Goal: Information Seeking & Learning: Check status

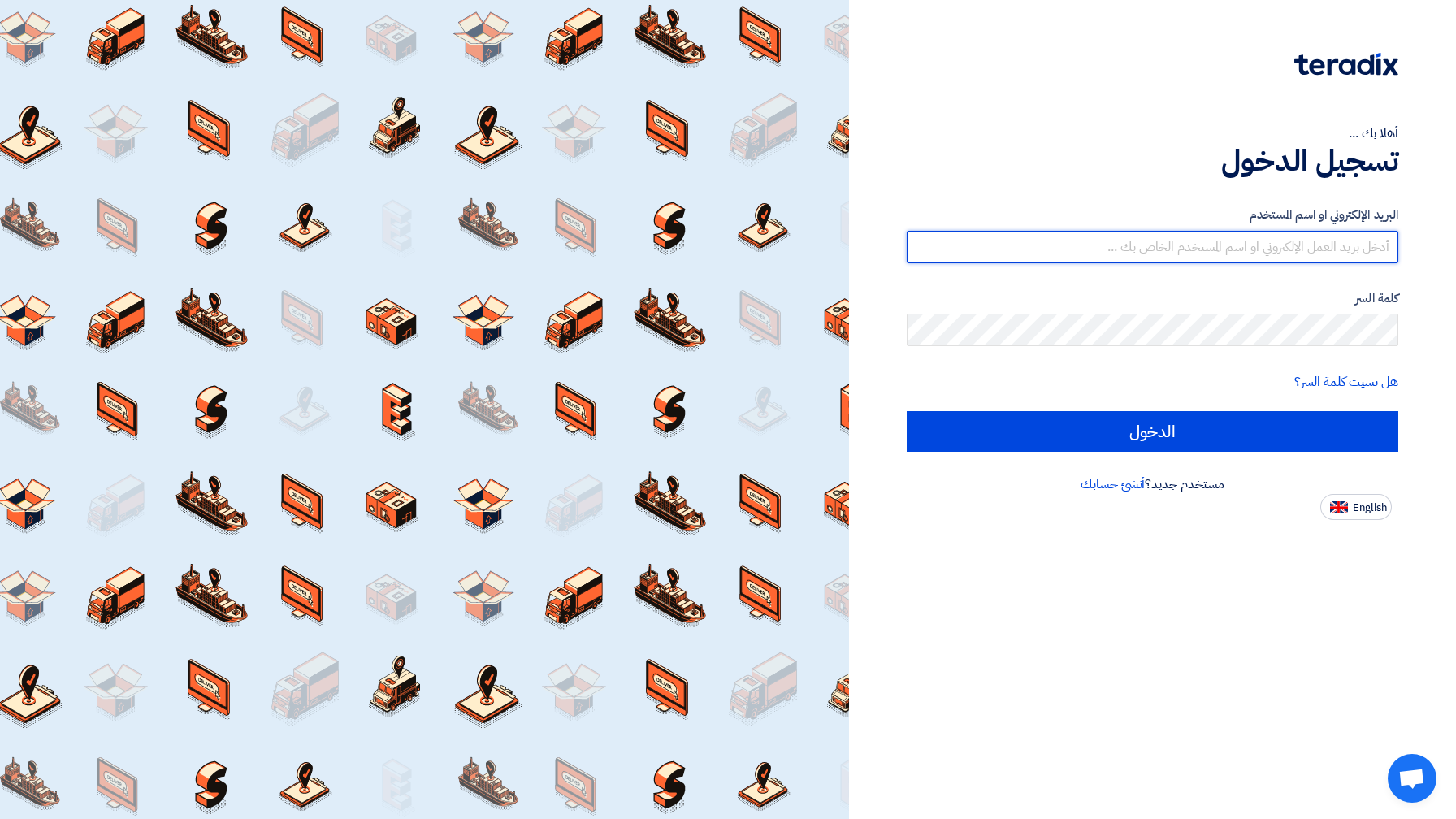
click at [1181, 250] on input "text" at bounding box center [1153, 246] width 491 height 32
type input "[EMAIL_ADDRESS][DOMAIN_NAME]"
click at [907, 411] on input "الدخول" at bounding box center [1153, 431] width 491 height 40
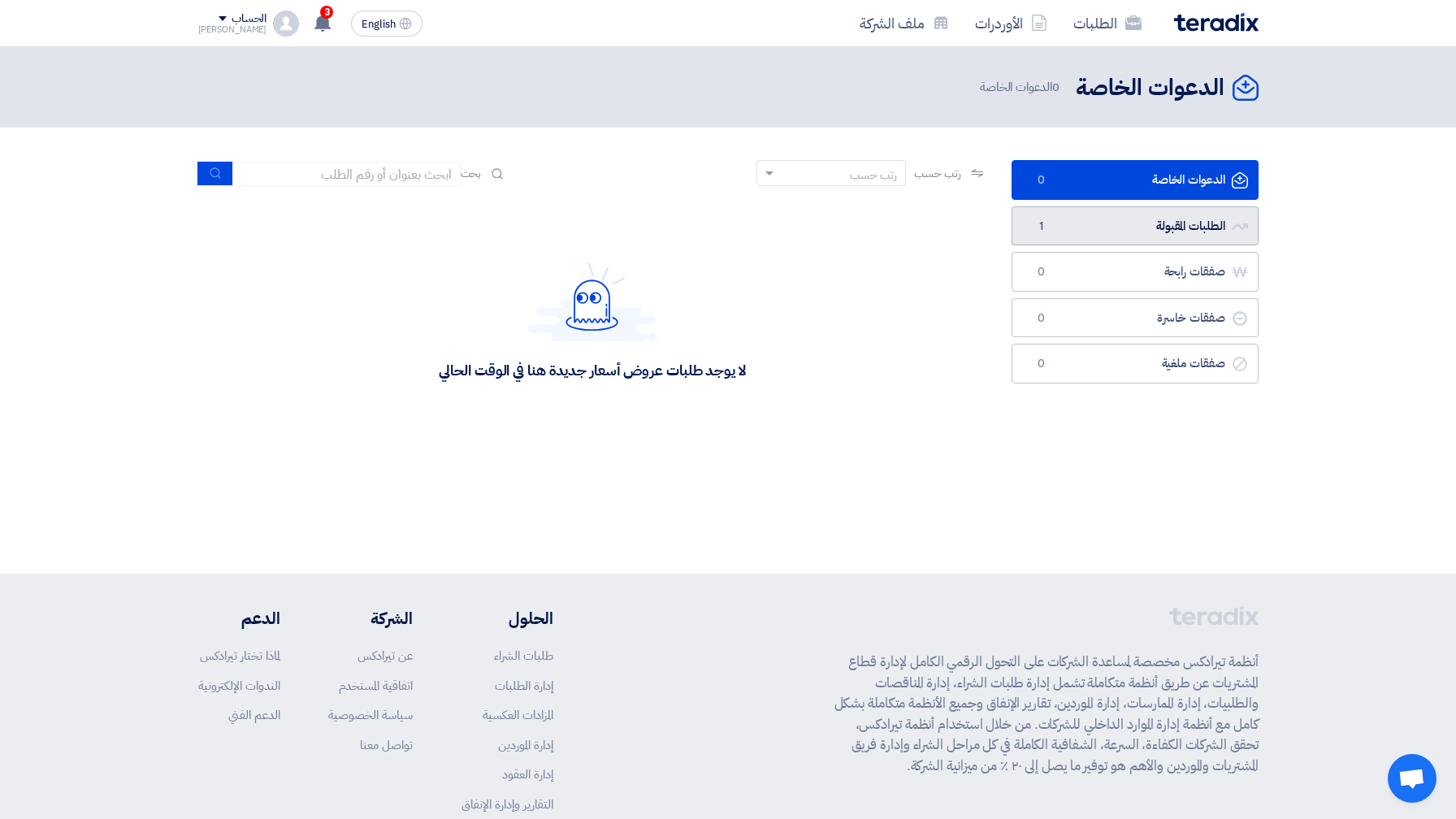
click at [1104, 225] on link "الطلبات المقبولة الطلبات المقبولة 1" at bounding box center [1135, 225] width 247 height 39
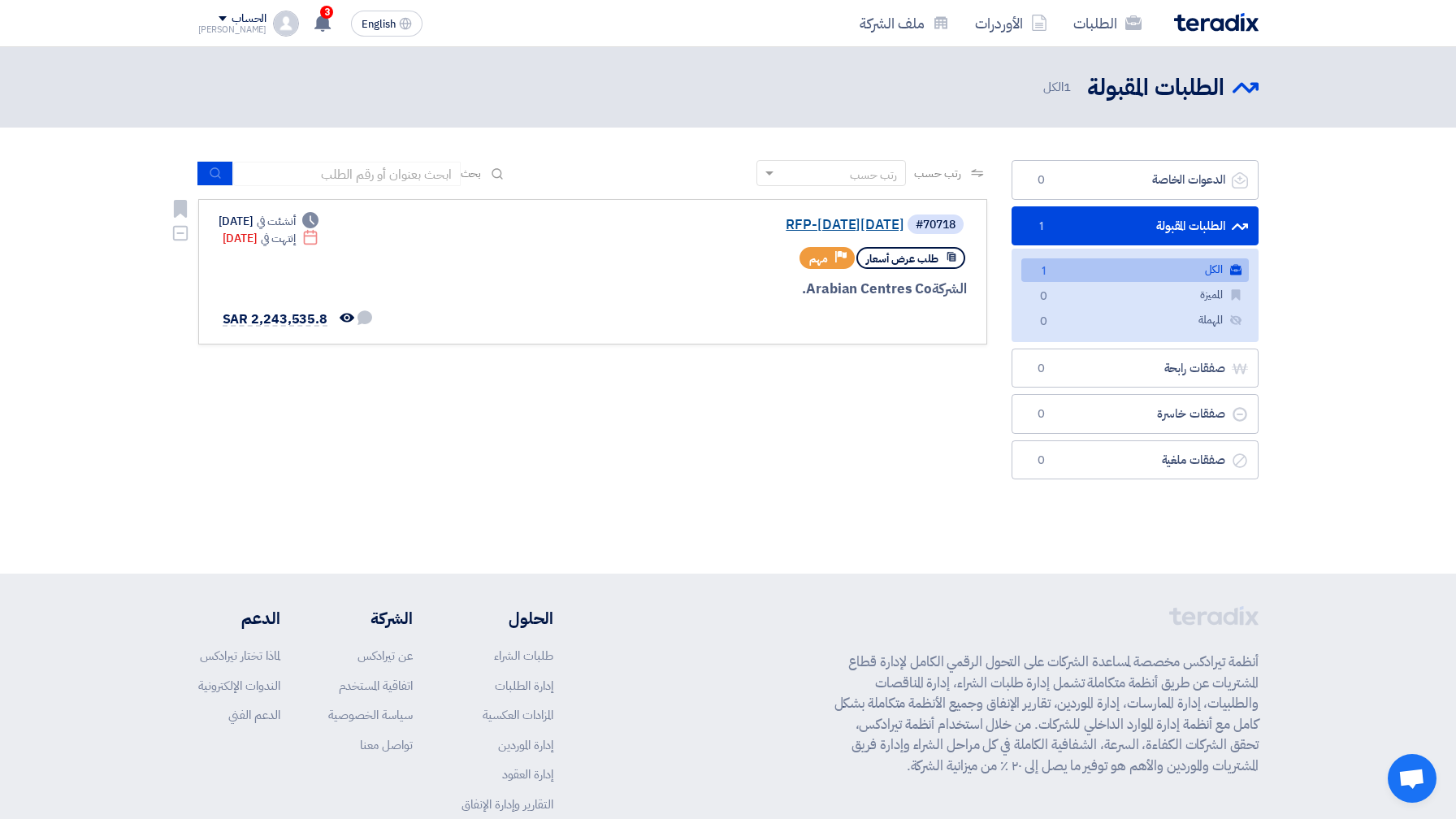
click at [830, 224] on link "RFP-[DATE][DATE]" at bounding box center [741, 224] width 325 height 15
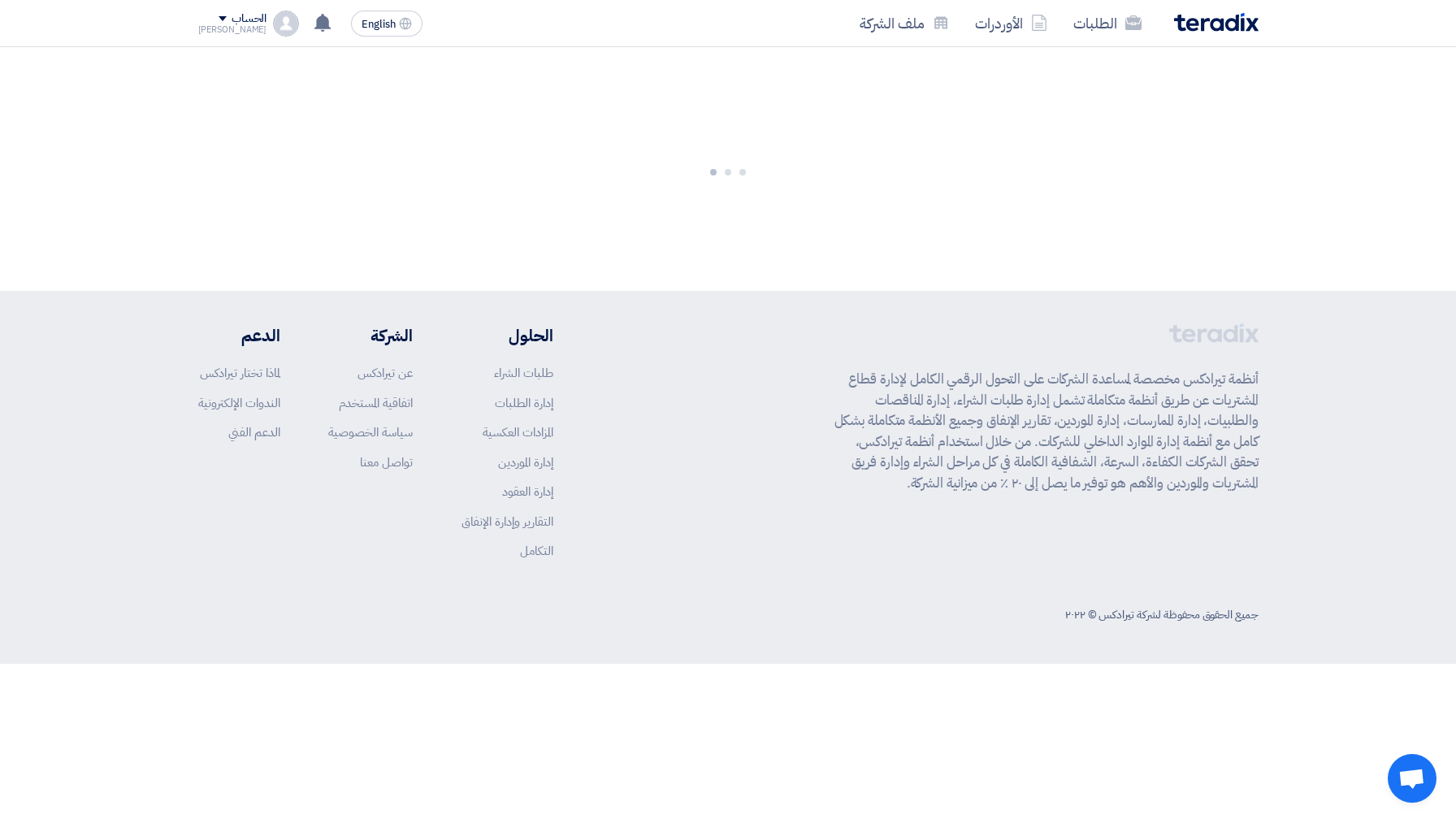
click at [830, 224] on div at bounding box center [728, 169] width 1456 height 244
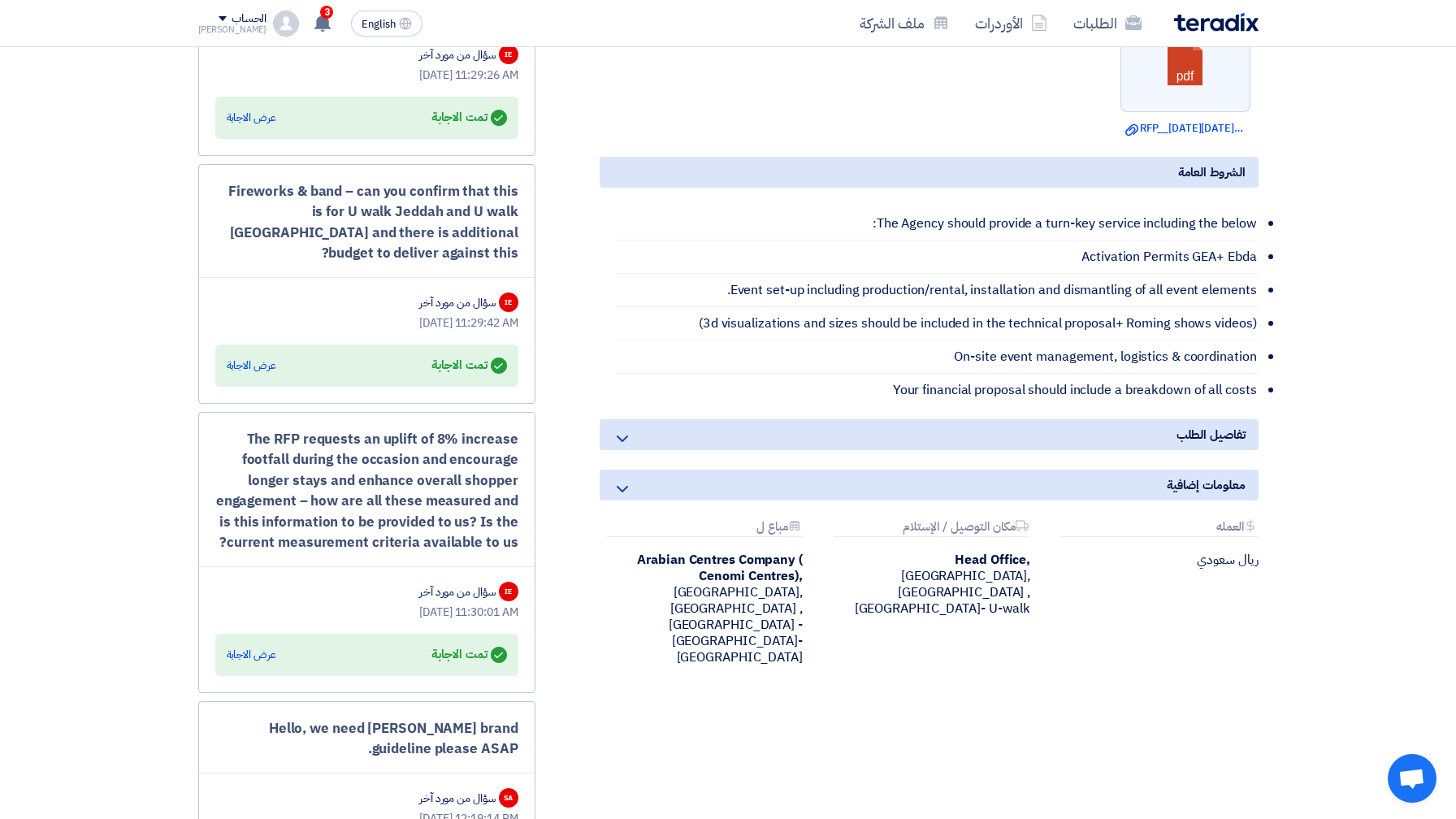
scroll to position [1035, 0]
click at [853, 431] on div "تفاصيل الطلب" at bounding box center [929, 436] width 659 height 31
click at [621, 436] on icon at bounding box center [622, 440] width 19 height 19
click at [622, 439] on icon at bounding box center [622, 440] width 19 height 19
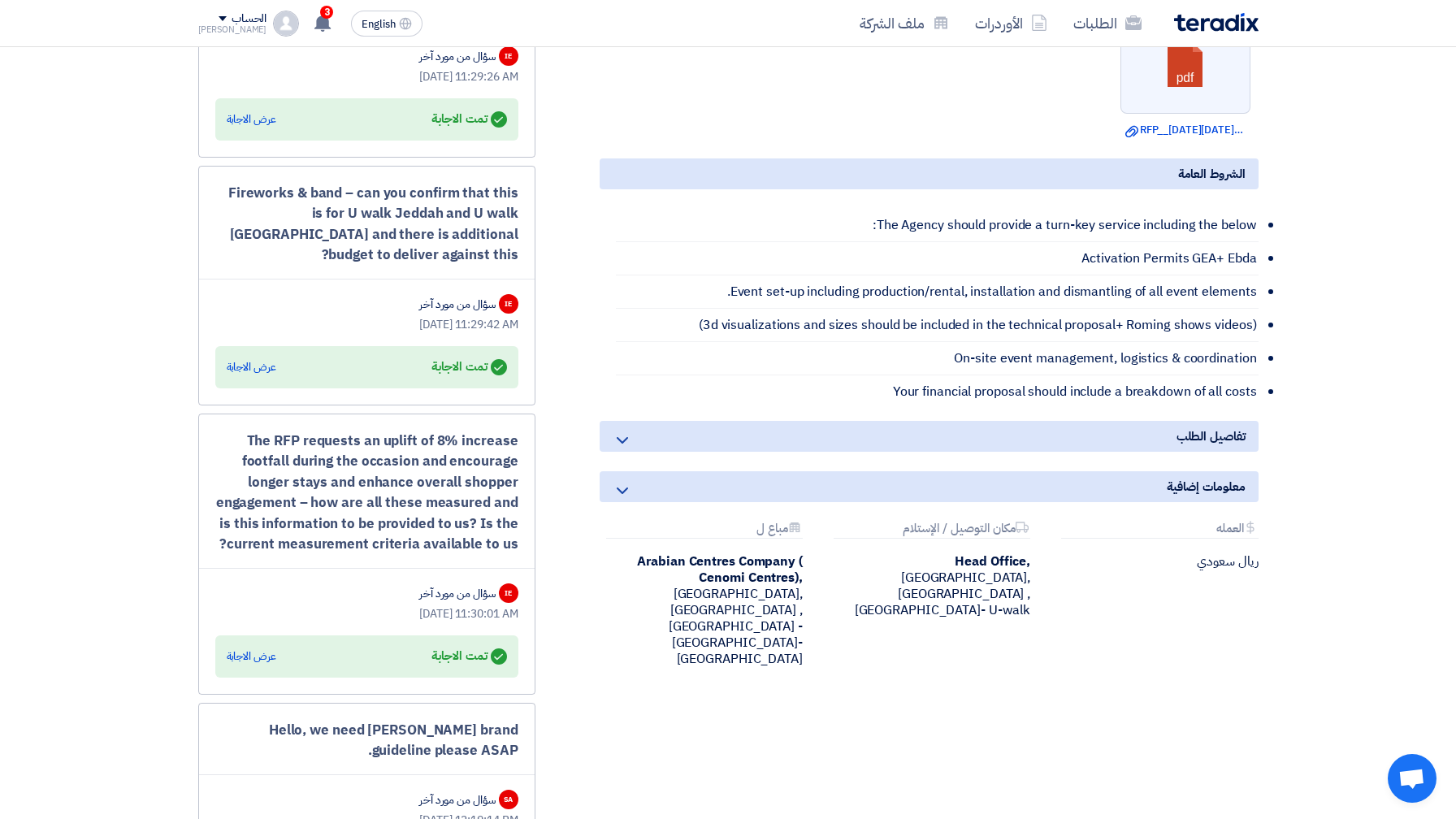
click at [636, 486] on div "معلومات إضافية" at bounding box center [929, 486] width 659 height 31
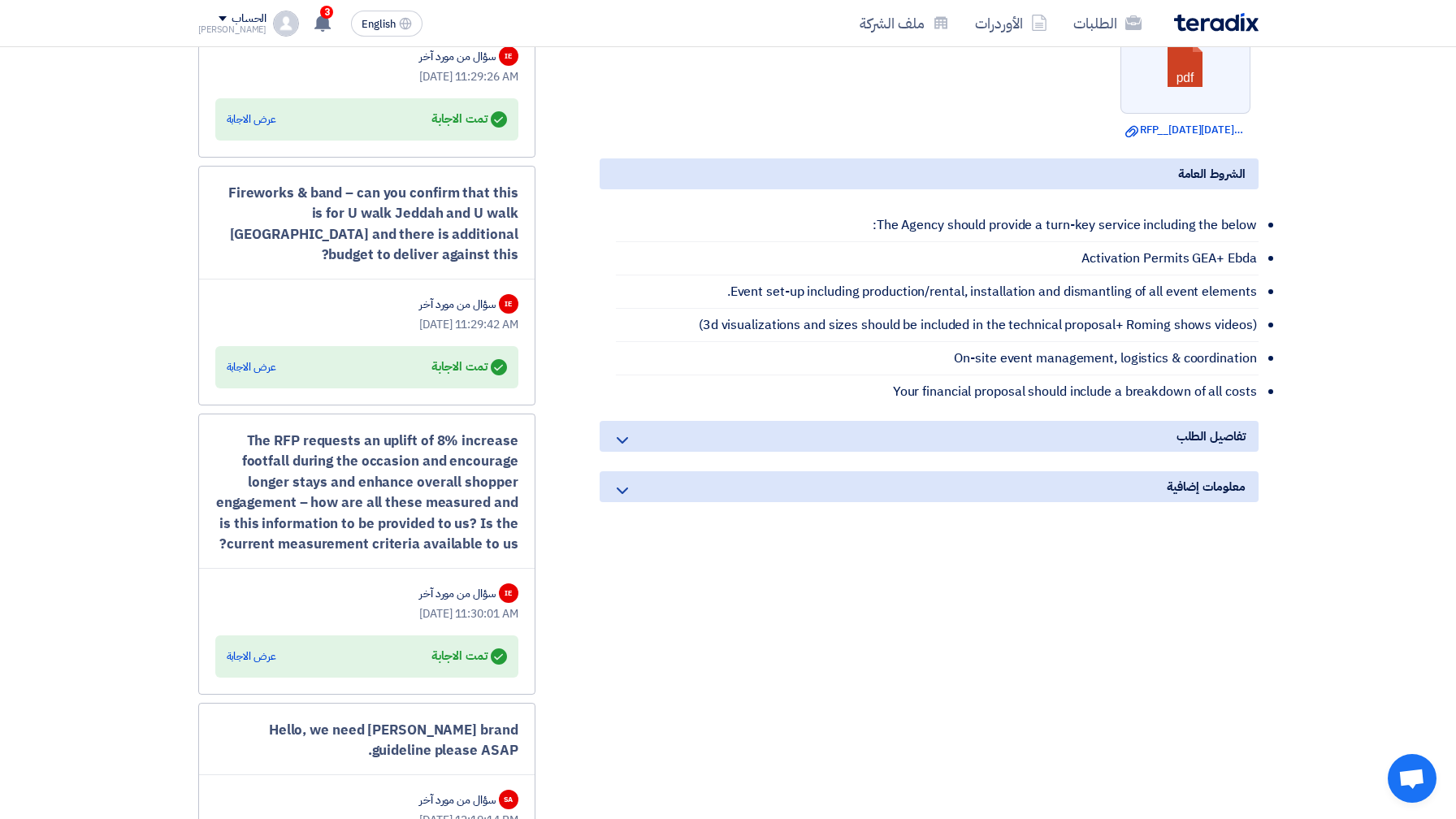
click at [636, 485] on div "معلومات إضافية" at bounding box center [929, 486] width 659 height 31
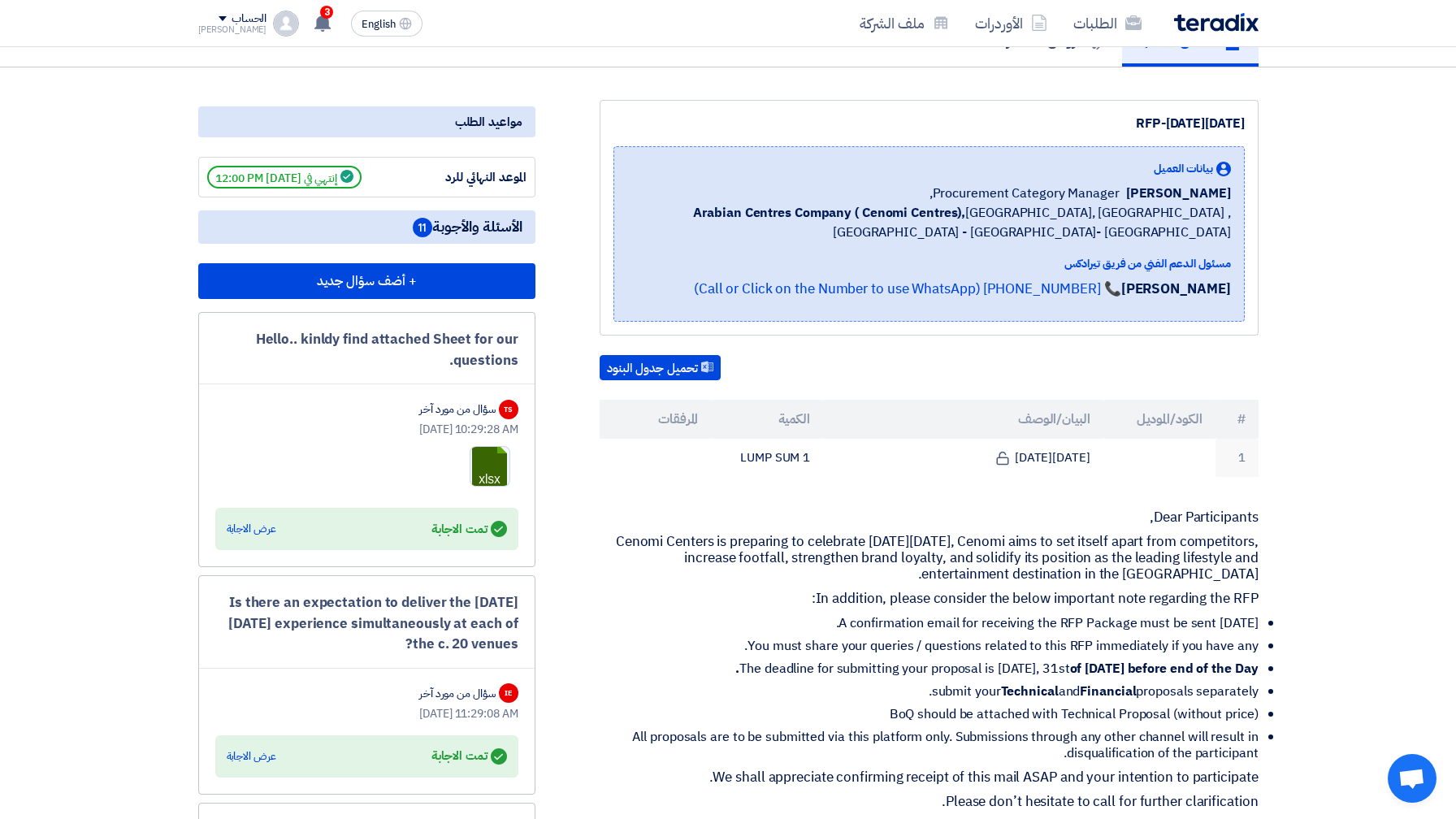
scroll to position [0, 0]
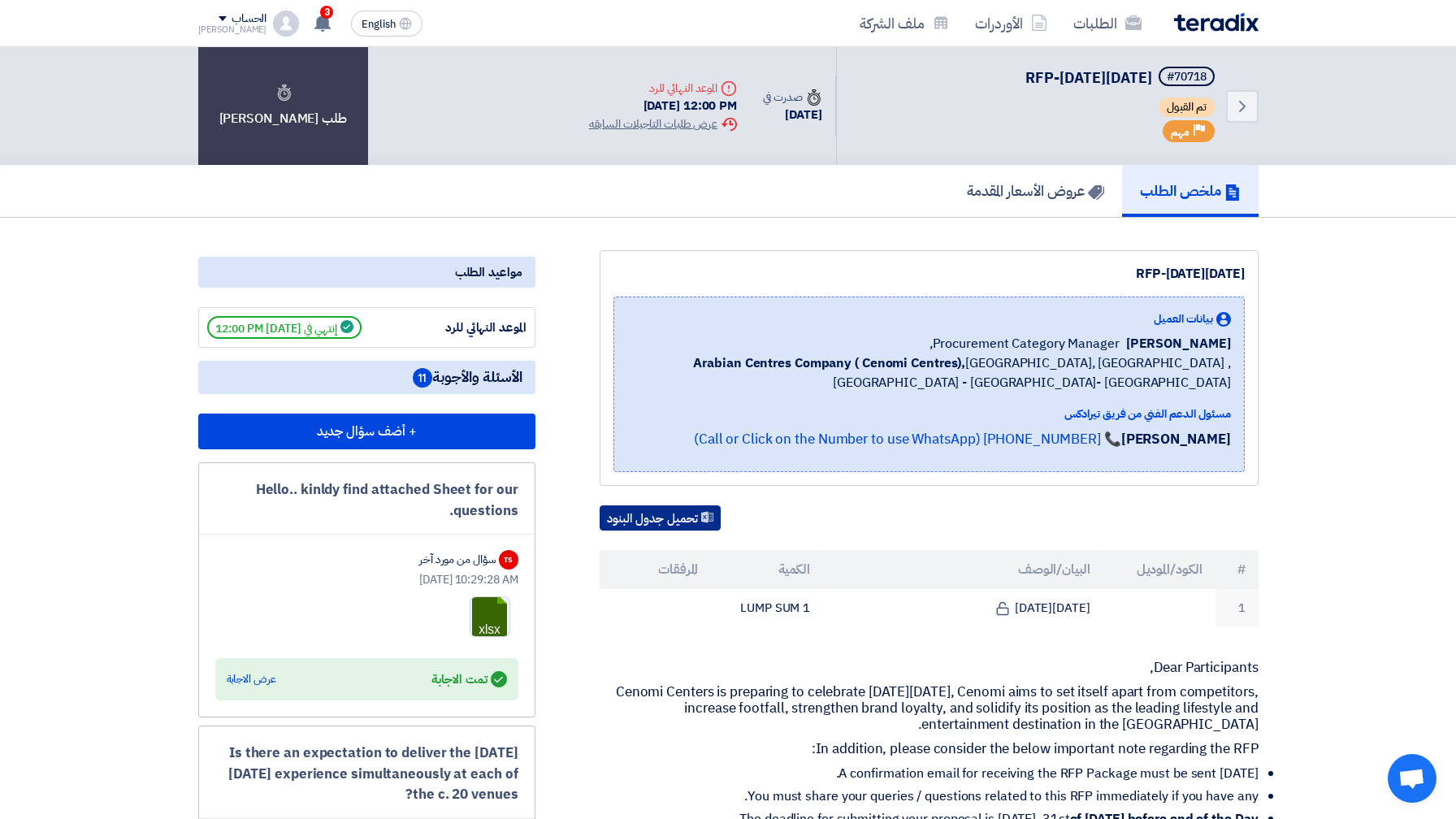
click at [654, 523] on button "تحميل جدول البنود" at bounding box center [660, 518] width 121 height 26
click at [1040, 183] on h5 "عروض الأسعار المقدمة" at bounding box center [1035, 190] width 138 height 18
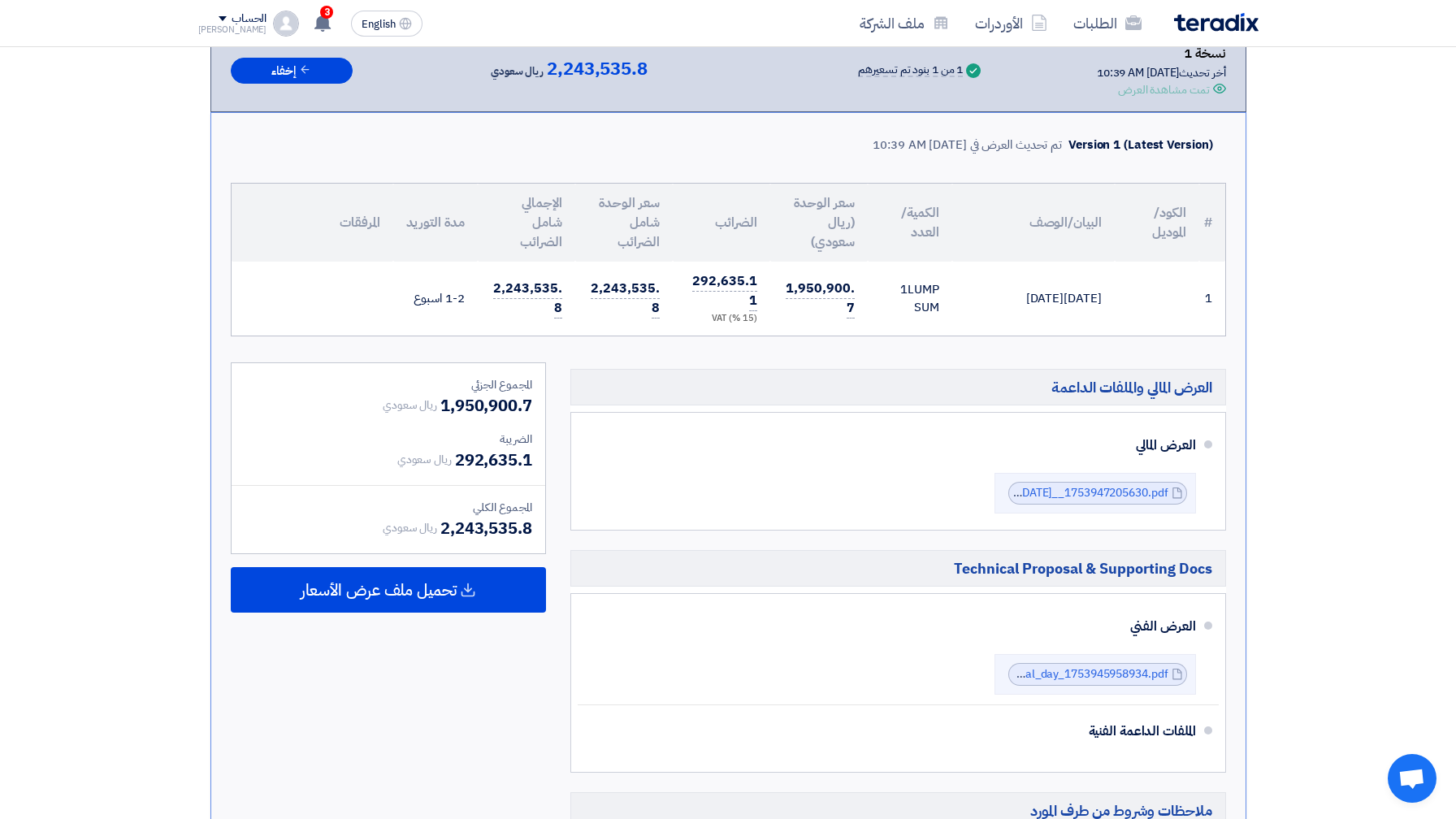
scroll to position [267, 0]
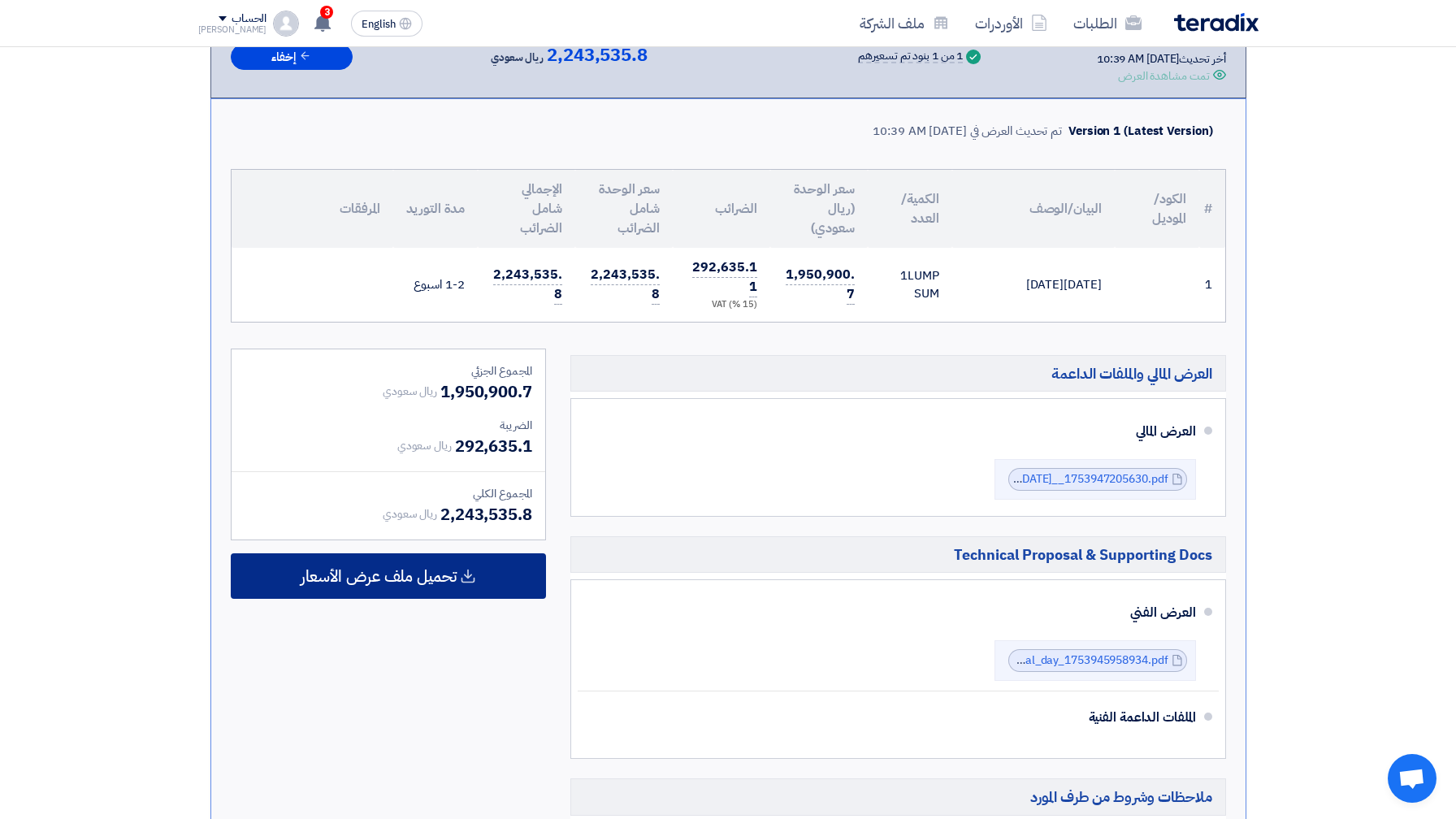
click at [475, 567] on icon at bounding box center [467, 575] width 17 height 17
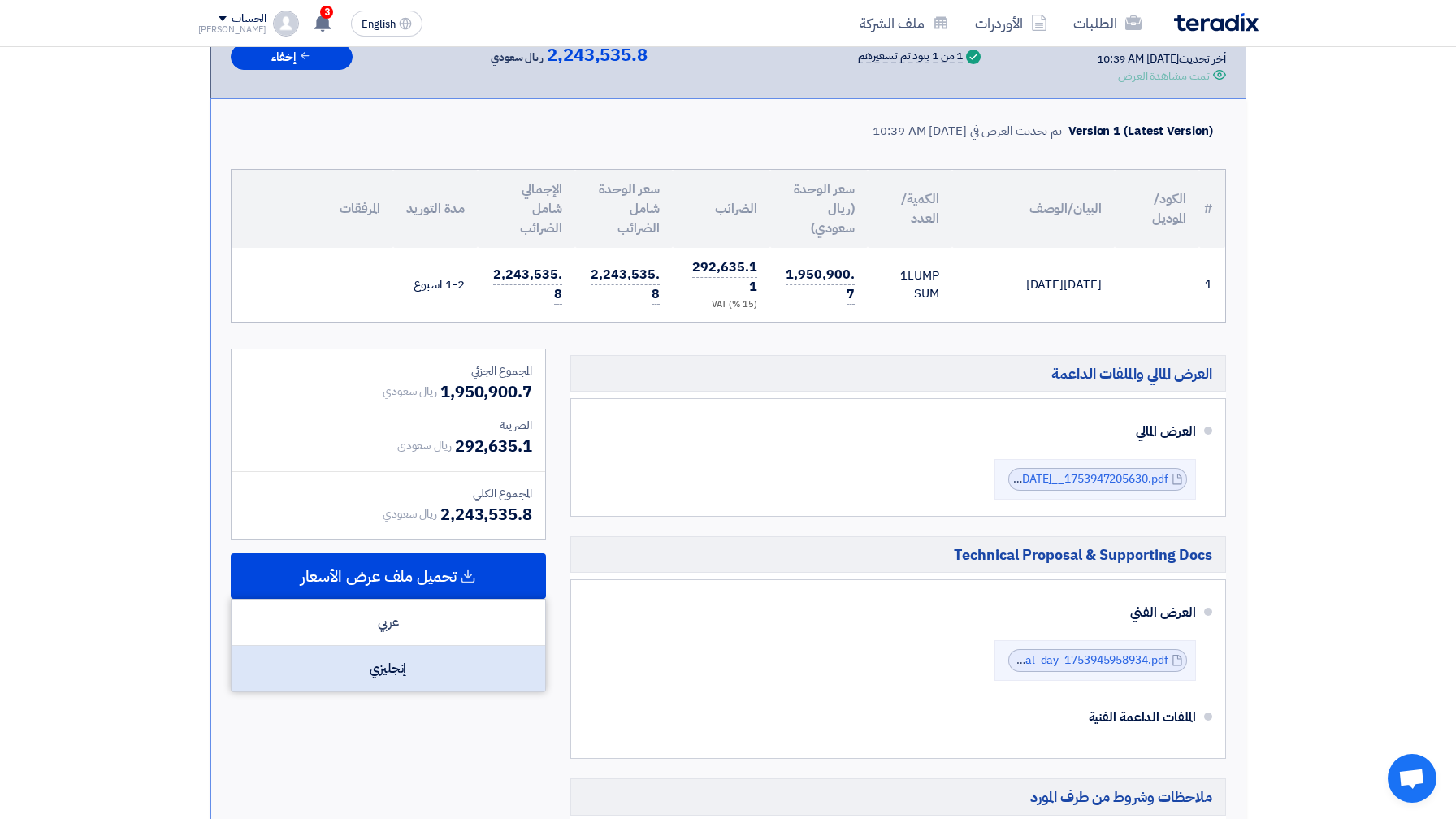
click at [426, 659] on div "إنجليزي" at bounding box center [389, 668] width 314 height 46
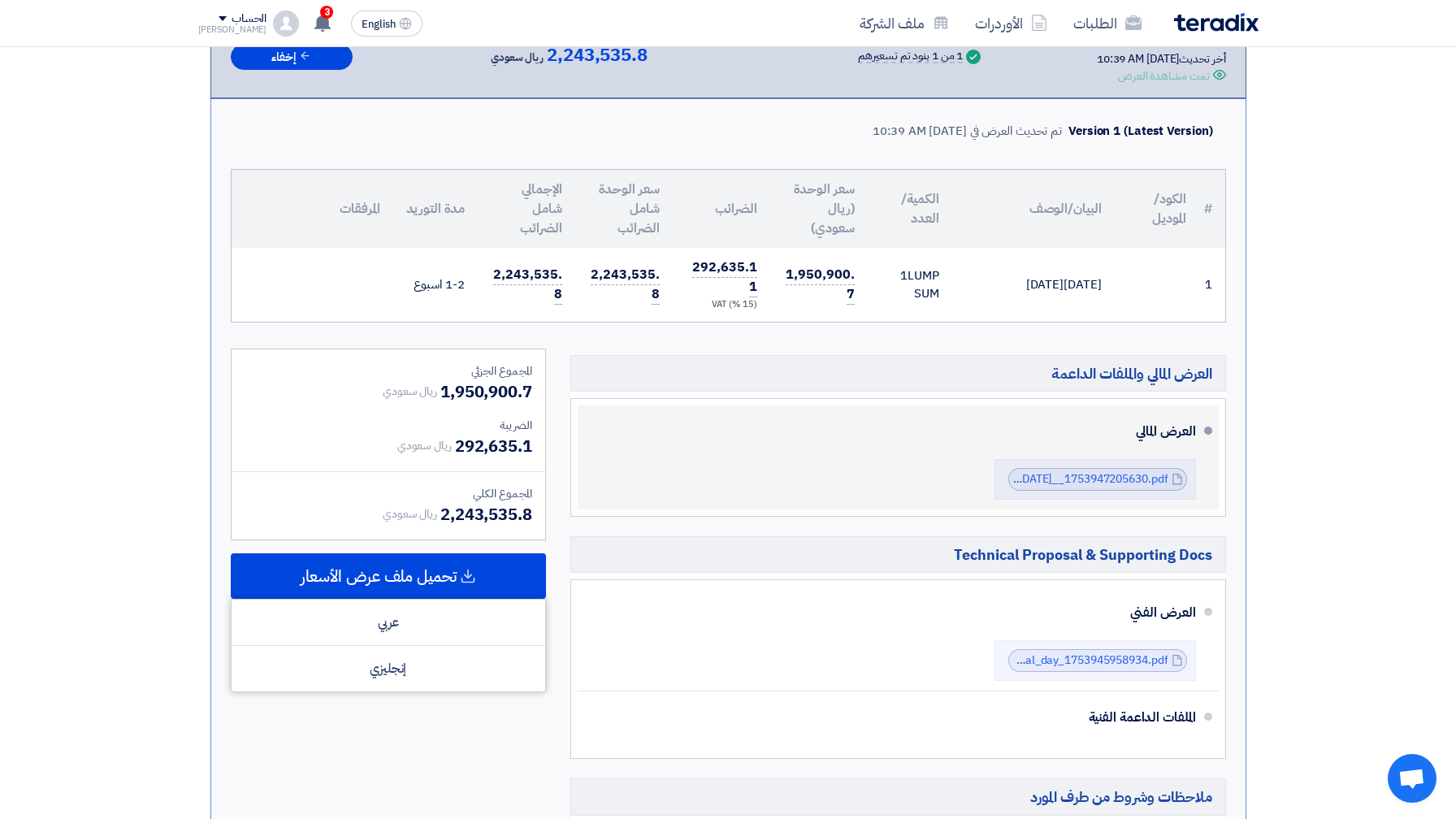
click at [1187, 428] on div "العرض المالي" at bounding box center [899, 431] width 592 height 39
click at [1090, 480] on li "Quotation__Cenomi__[DATE]__1753947205630.pdf Quotation__Cenomi__[DATE]__1753947…" at bounding box center [1096, 479] width 202 height 40
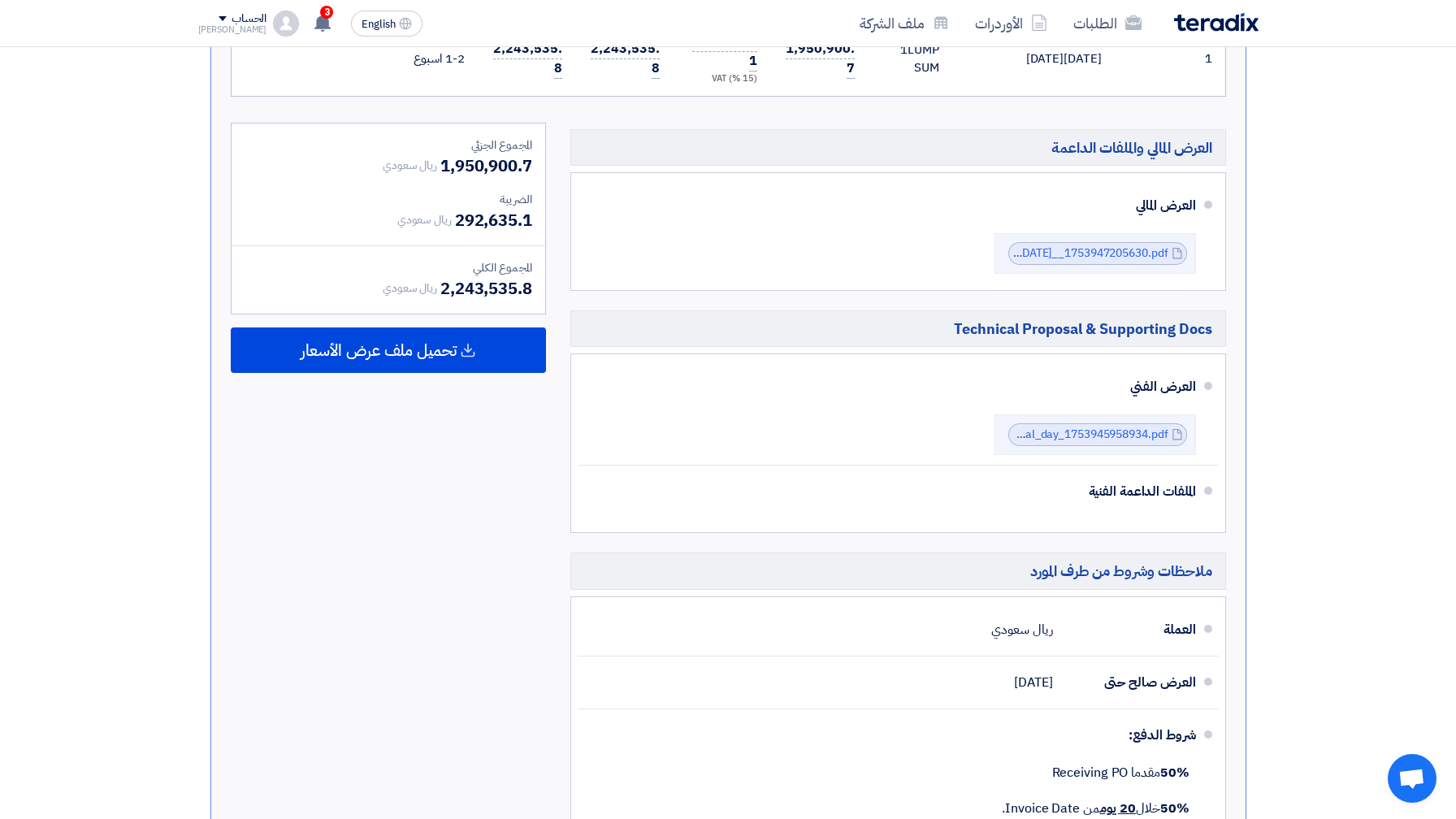
scroll to position [517, 0]
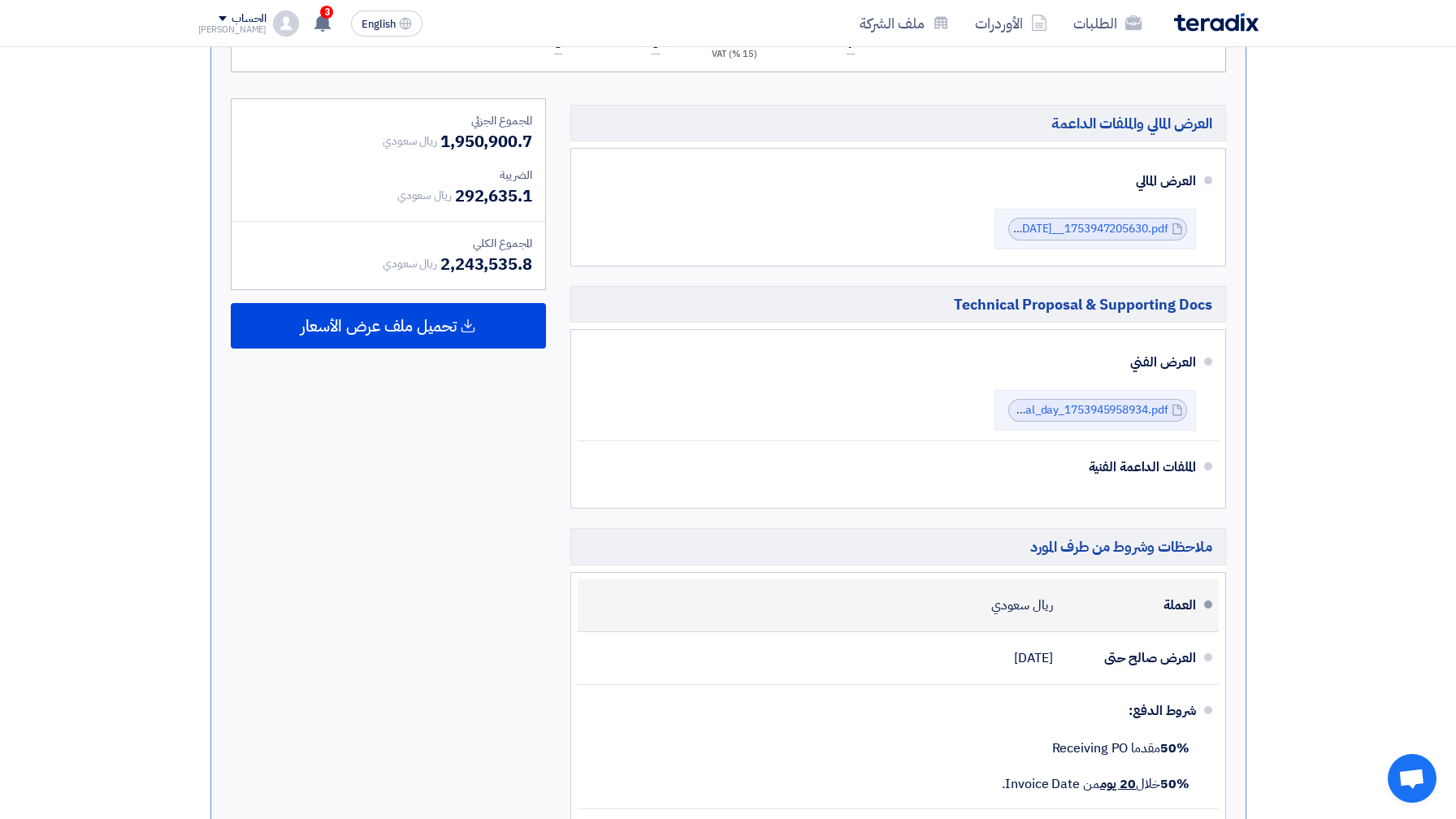
click at [842, 606] on div "العملة ريال سعودي" at bounding box center [893, 605] width 605 height 39
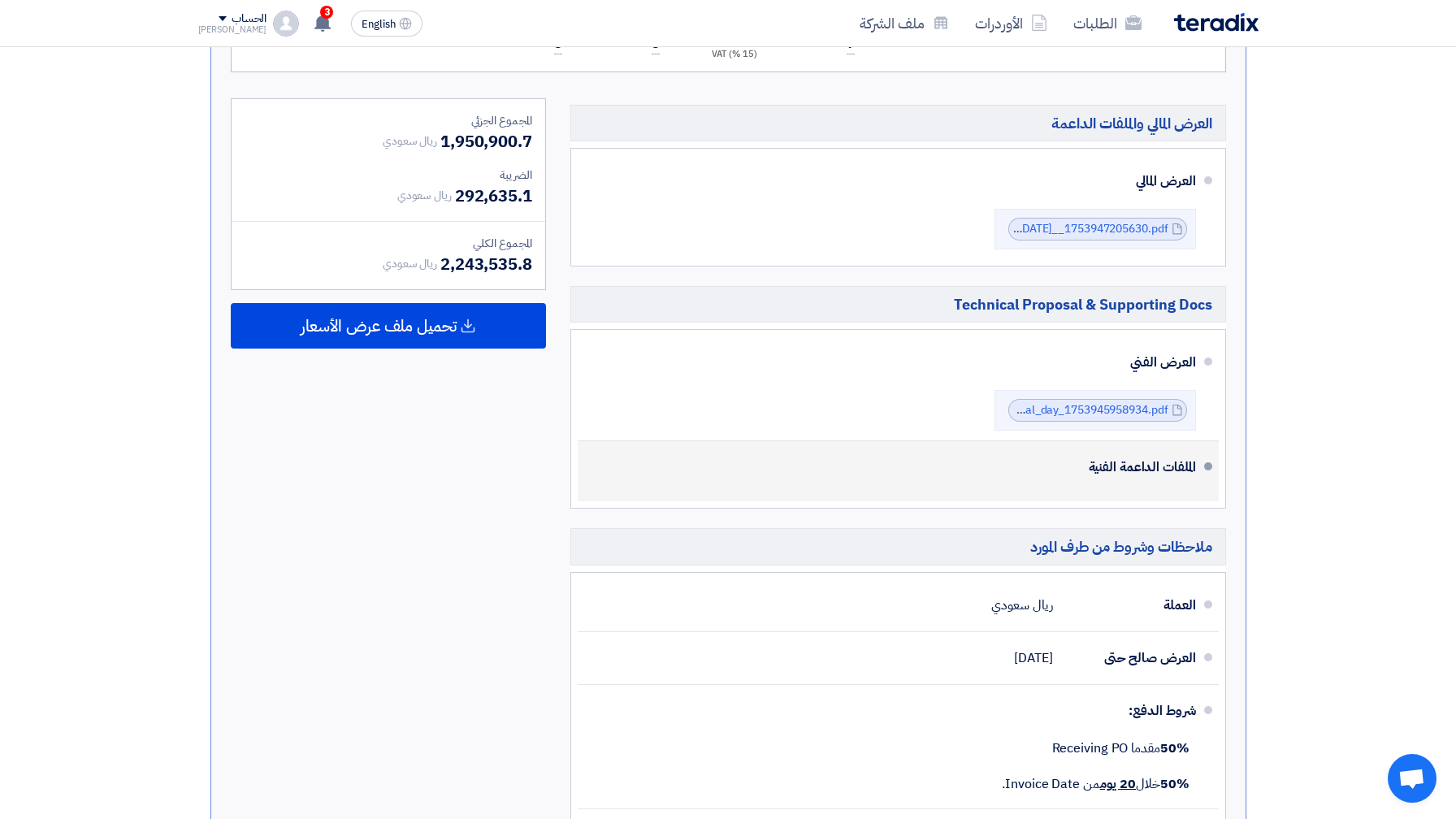
click at [839, 467] on div "الملفات الداعمة الفنية" at bounding box center [899, 466] width 592 height 39
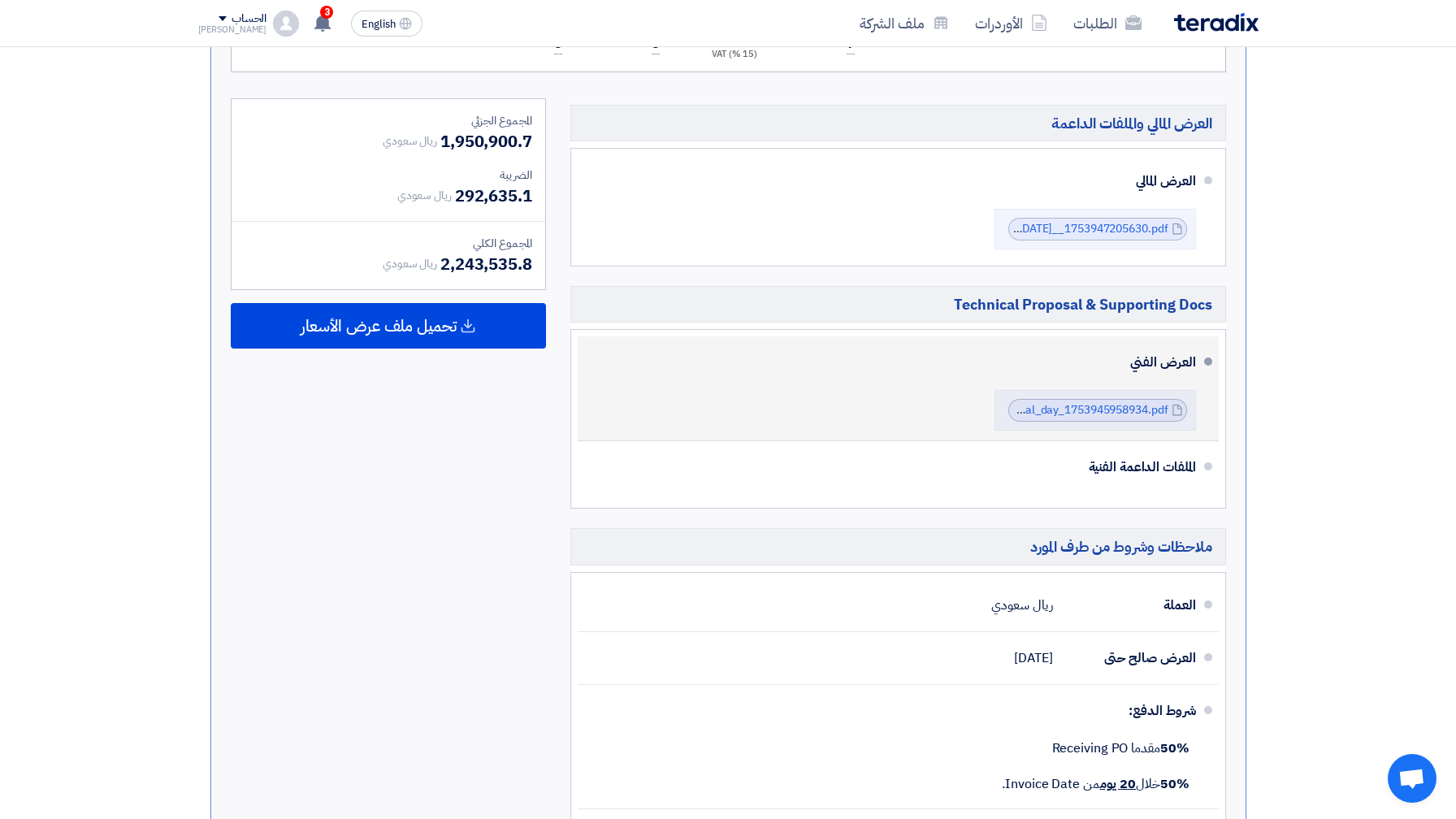
click at [864, 385] on div "العرض الفني cenomi_international_day_1753945958934.pdf cenomi_international_day…" at bounding box center [893, 388] width 605 height 91
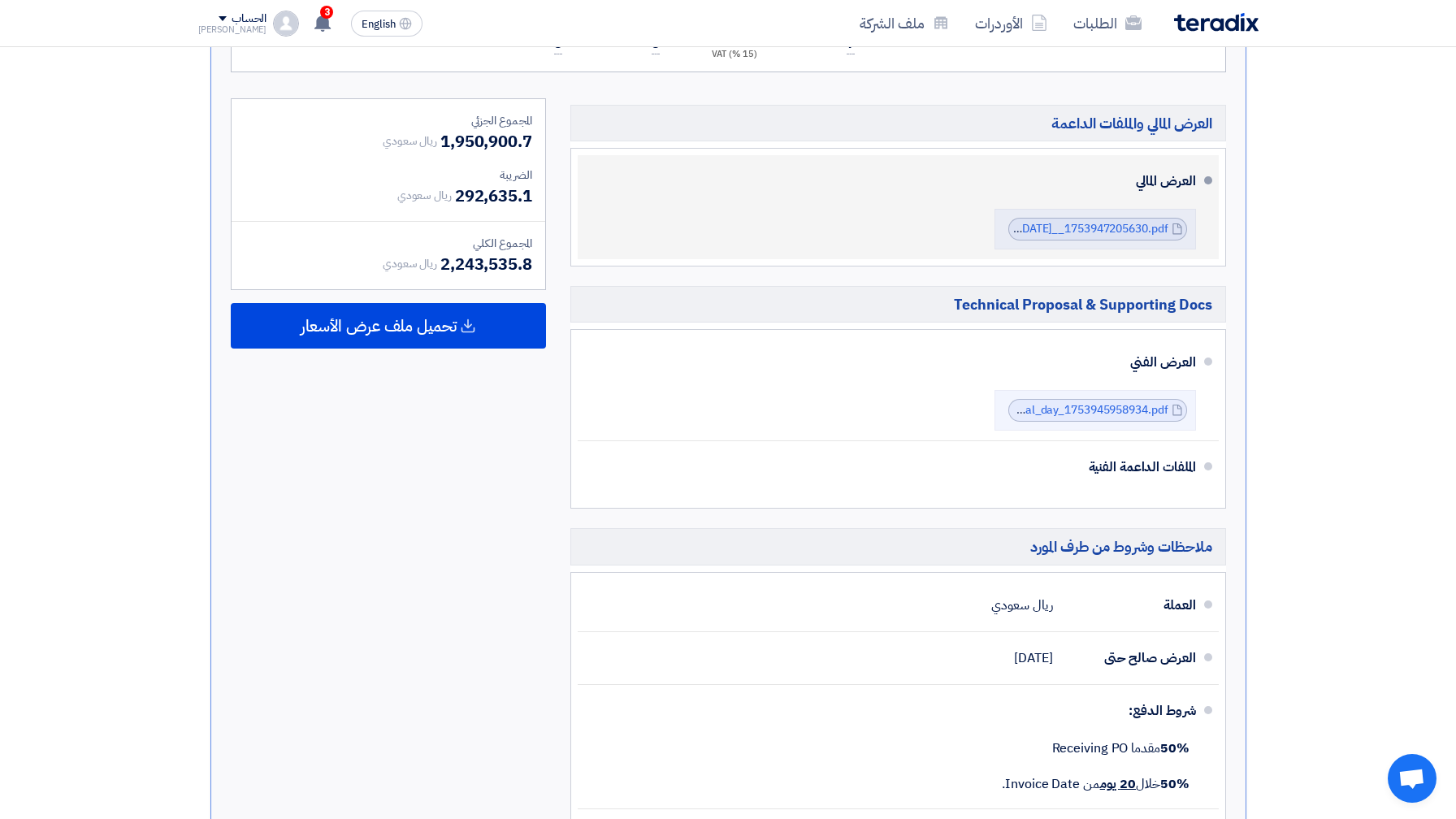
click at [901, 228] on div "العرض المالي Quotation__Cenomi__[DATE]__1753947205630.pdf Quotation__Cenomi__[D…" at bounding box center [893, 207] width 605 height 91
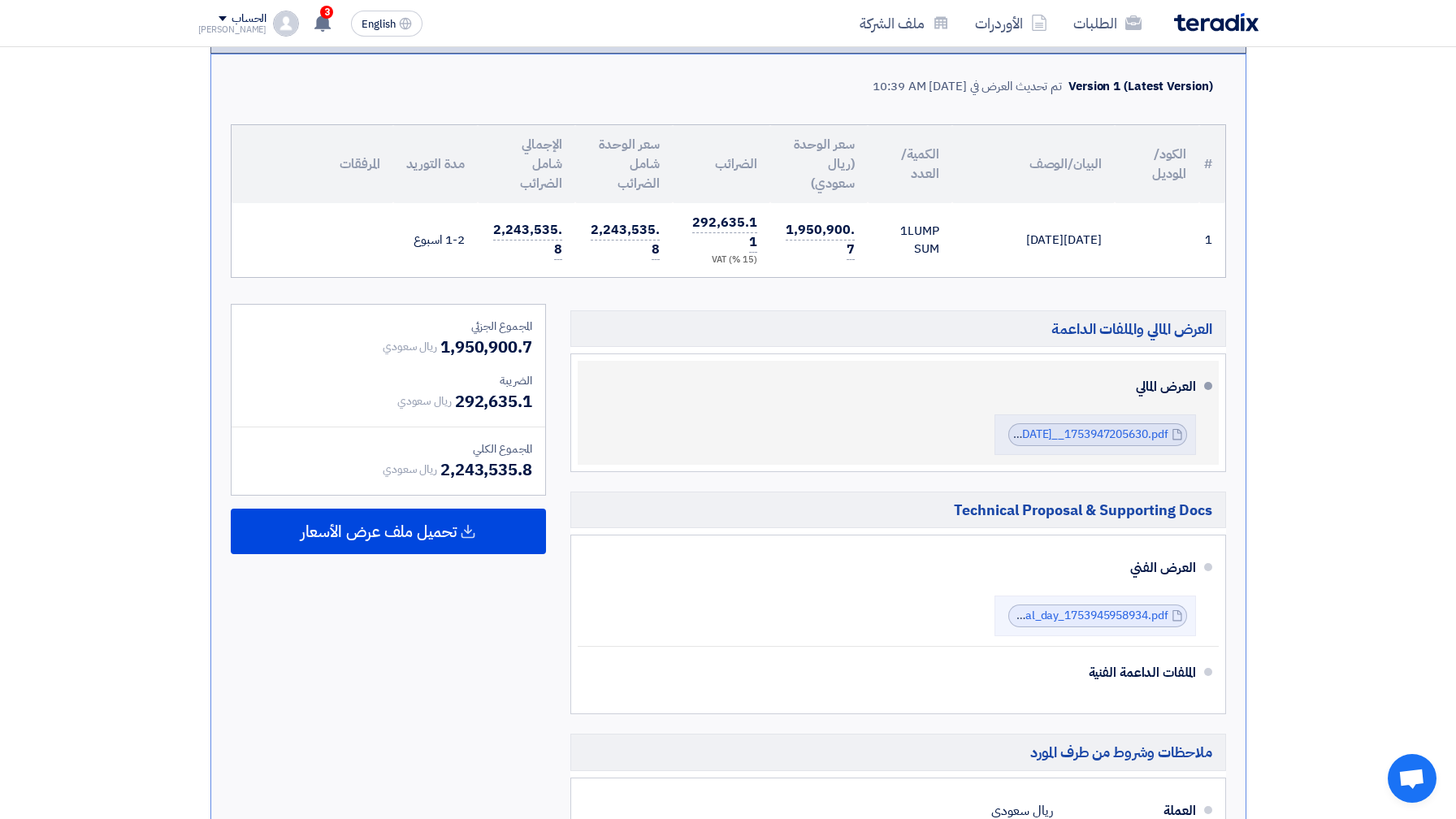
scroll to position [288, 0]
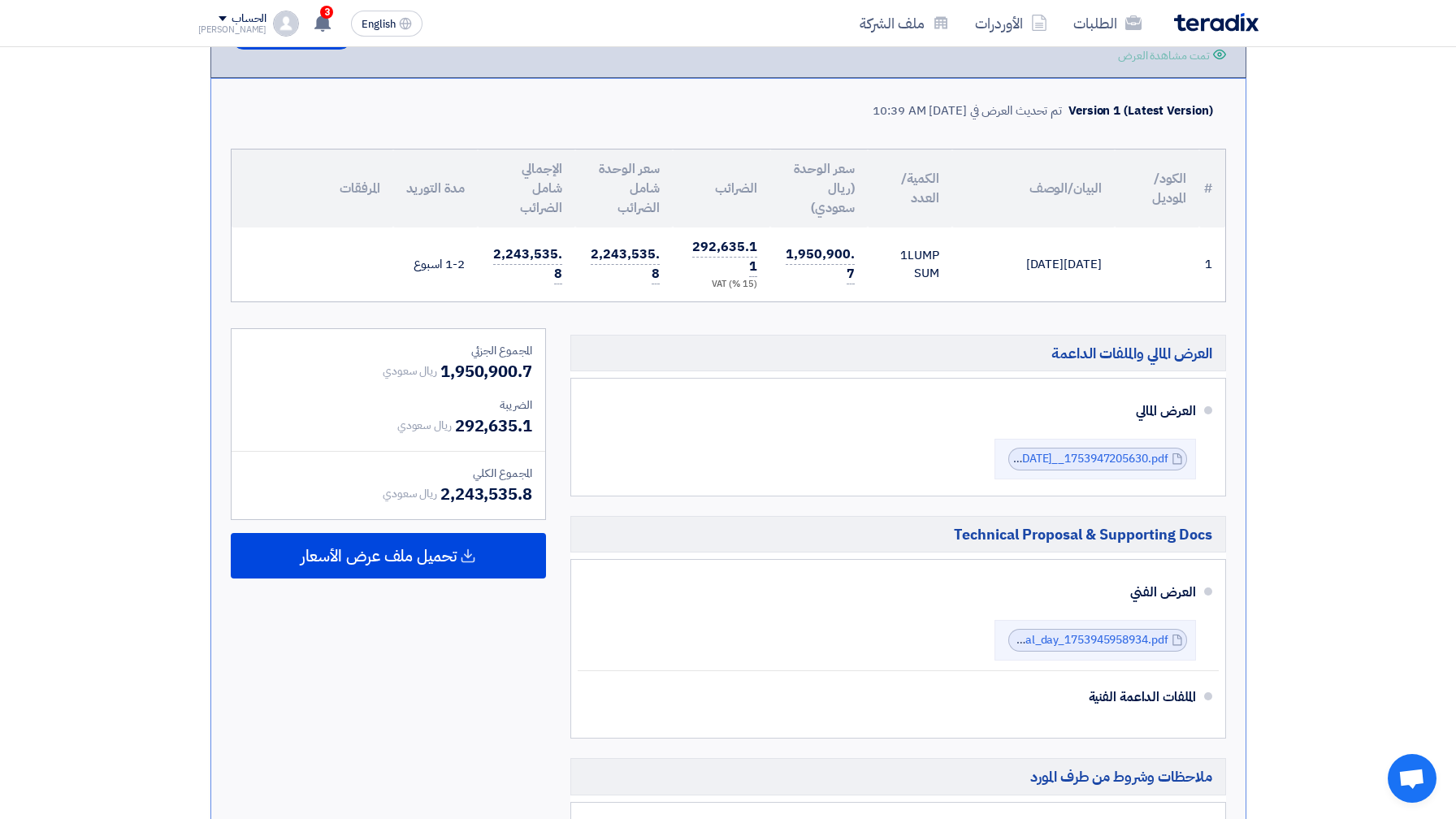
click at [828, 260] on td "1,950,900.7" at bounding box center [818, 264] width 97 height 74
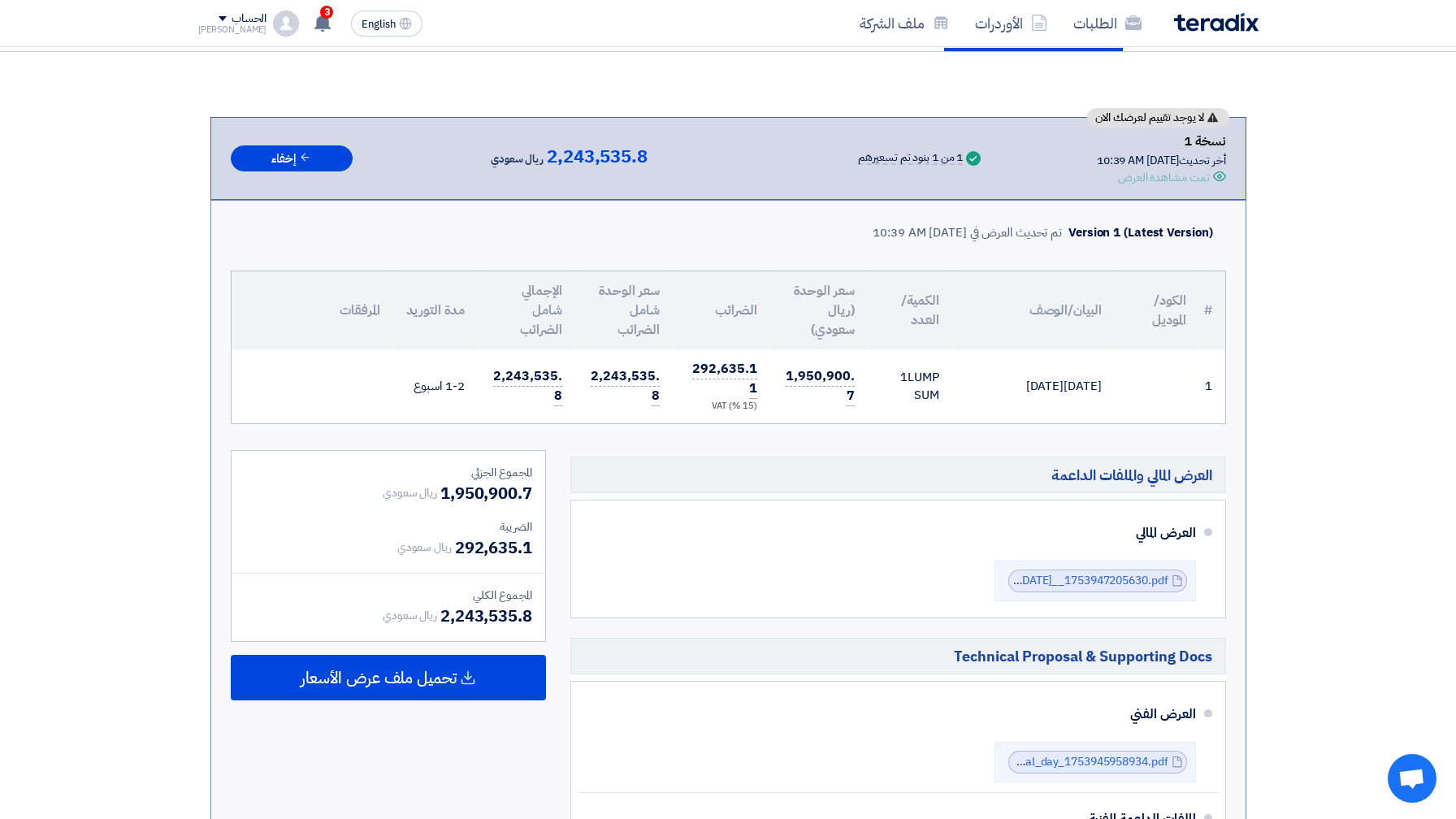
scroll to position [0, 0]
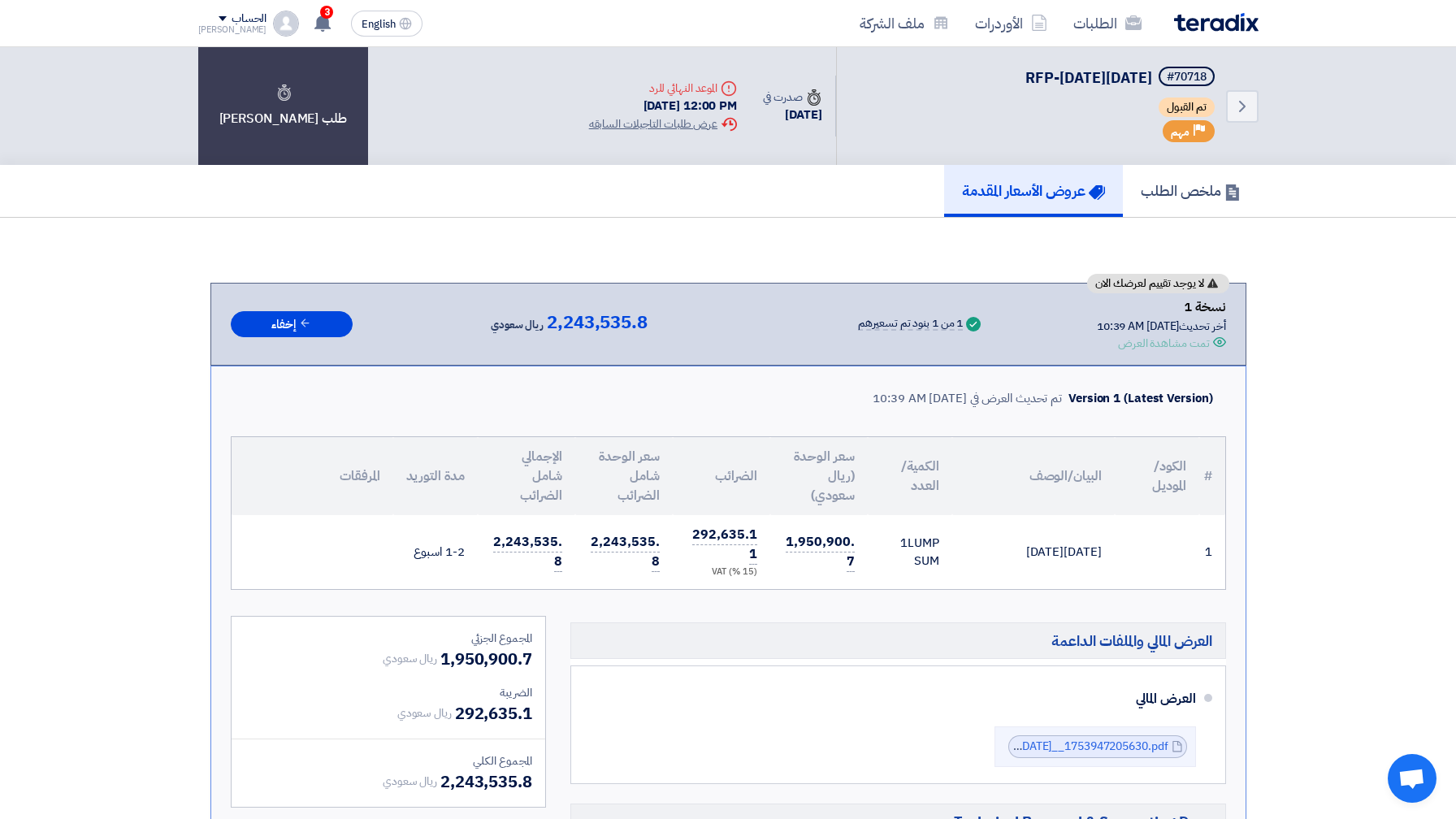
click at [693, 336] on div "لا يوجد تقييم لعرضك الان نسخة 1 أخر تحديث [DATE] 10:39 AM Offer is Seen تمت مشا…" at bounding box center [728, 324] width 996 height 55
click at [1173, 343] on div "تمت مشاهدة العرض" at bounding box center [1163, 343] width 91 height 17
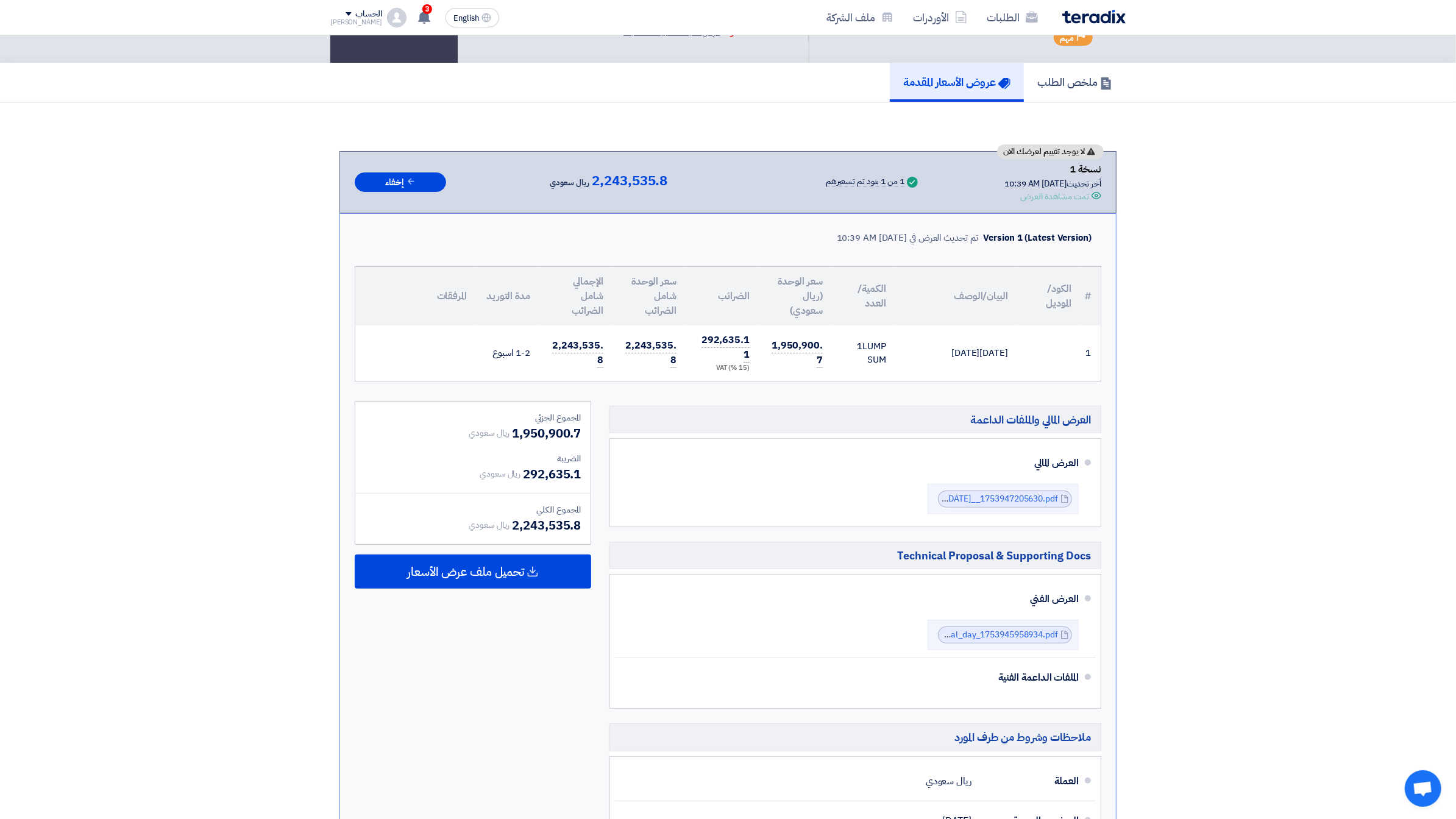
scroll to position [54, 0]
